Goal: Information Seeking & Learning: Learn about a topic

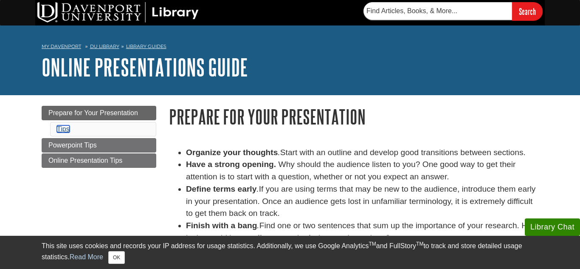
click at [66, 131] on link "Tips" at bounding box center [63, 128] width 13 height 7
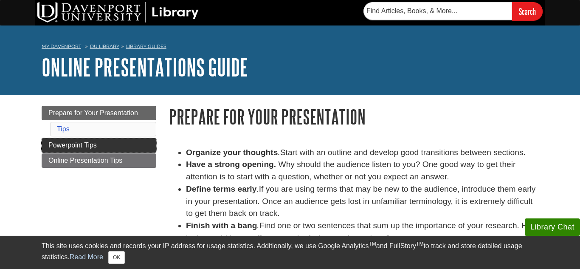
click at [63, 146] on span "Powerpoint Tips" at bounding box center [72, 144] width 48 height 7
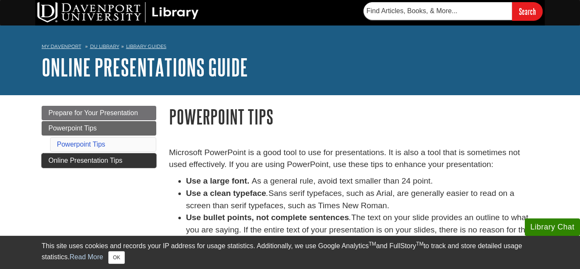
click at [106, 163] on span "Online Presentation Tips" at bounding box center [85, 160] width 74 height 7
